Goal: Transaction & Acquisition: Obtain resource

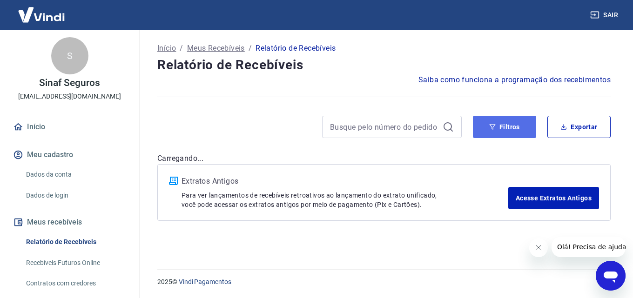
click at [525, 123] on button "Filtros" at bounding box center [504, 127] width 63 height 22
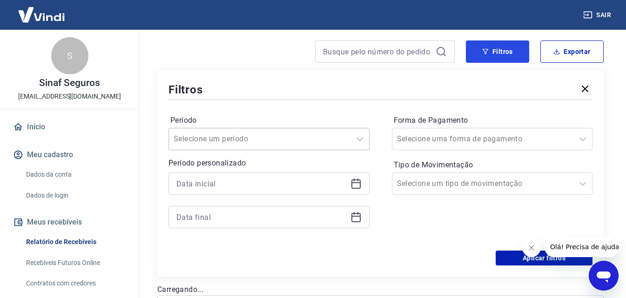
scroll to position [93, 0]
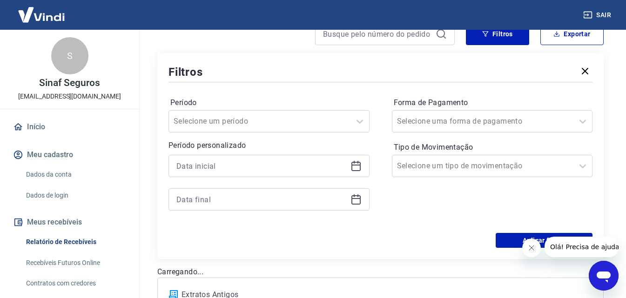
click at [355, 166] on icon at bounding box center [356, 166] width 11 height 11
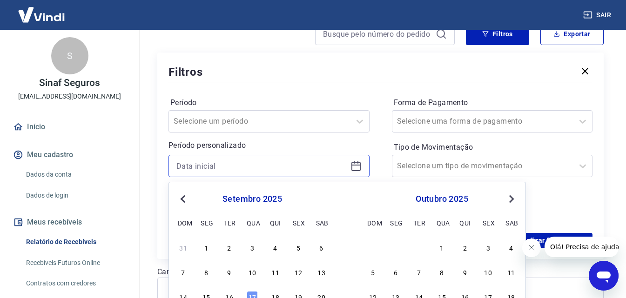
scroll to position [140, 0]
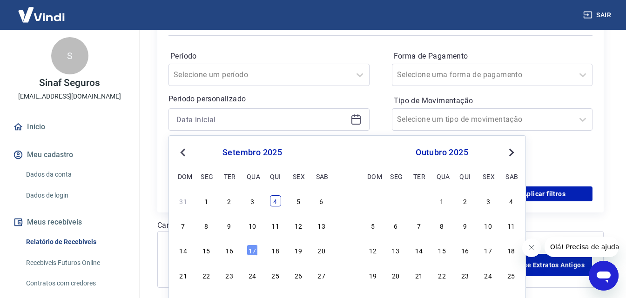
click at [278, 203] on div "4" at bounding box center [275, 201] width 11 height 11
type input "04/09/2025"
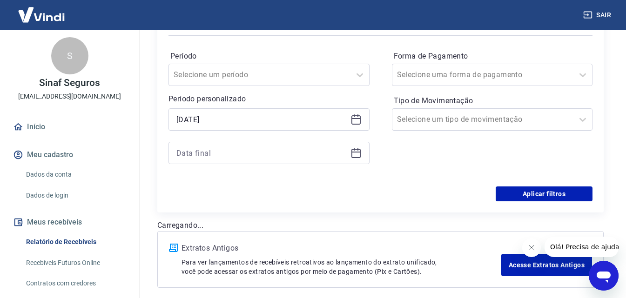
click at [359, 154] on icon at bounding box center [356, 153] width 11 height 11
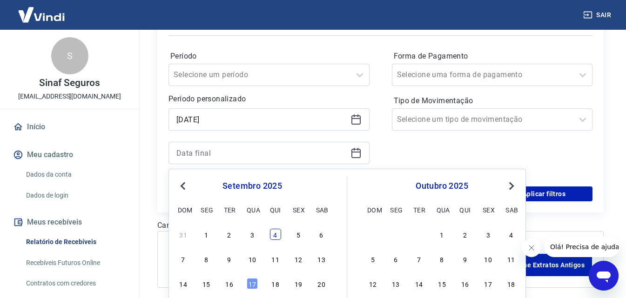
click at [276, 235] on div "4" at bounding box center [275, 234] width 11 height 11
type input "04/09/2025"
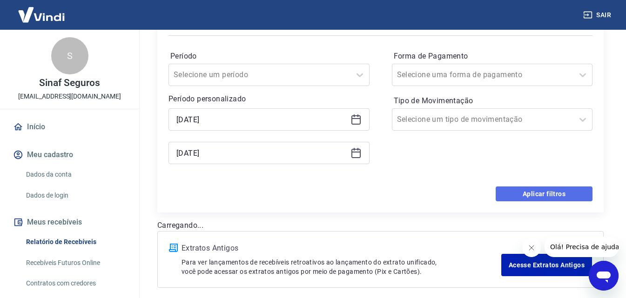
click at [574, 197] on button "Aplicar filtros" at bounding box center [544, 194] width 97 height 15
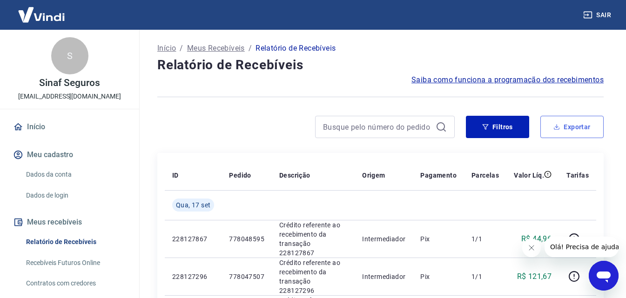
click at [582, 125] on button "Exportar" at bounding box center [572, 127] width 63 height 22
type input "04/09/2025"
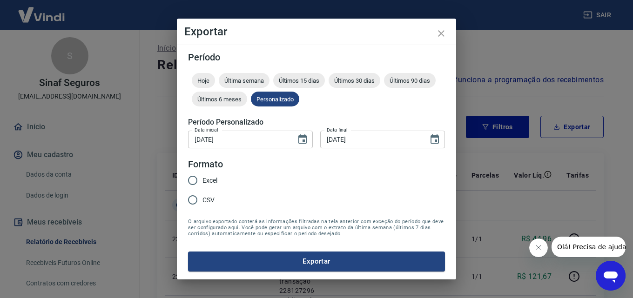
click at [220, 178] on div "Excel CSV" at bounding box center [206, 191] width 37 height 41
click at [210, 179] on span "Excel" at bounding box center [210, 181] width 15 height 10
click at [203, 179] on input "Excel" at bounding box center [193, 181] width 20 height 20
radio input "true"
click at [346, 258] on button "Exportar" at bounding box center [316, 262] width 257 height 20
